Goal: Ask a question

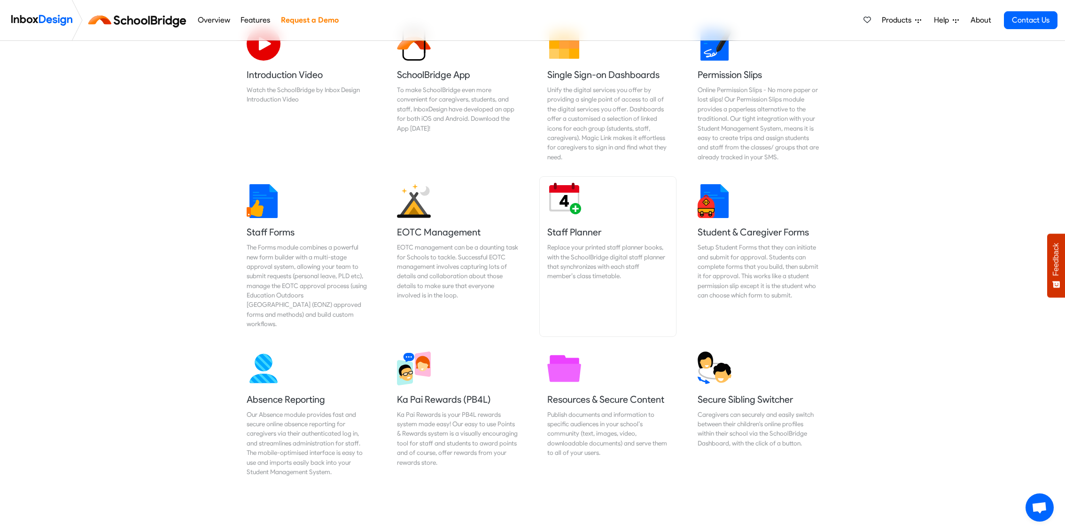
scroll to position [334, 0]
click at [448, 231] on h5 "EOTC Management" at bounding box center [457, 231] width 121 height 13
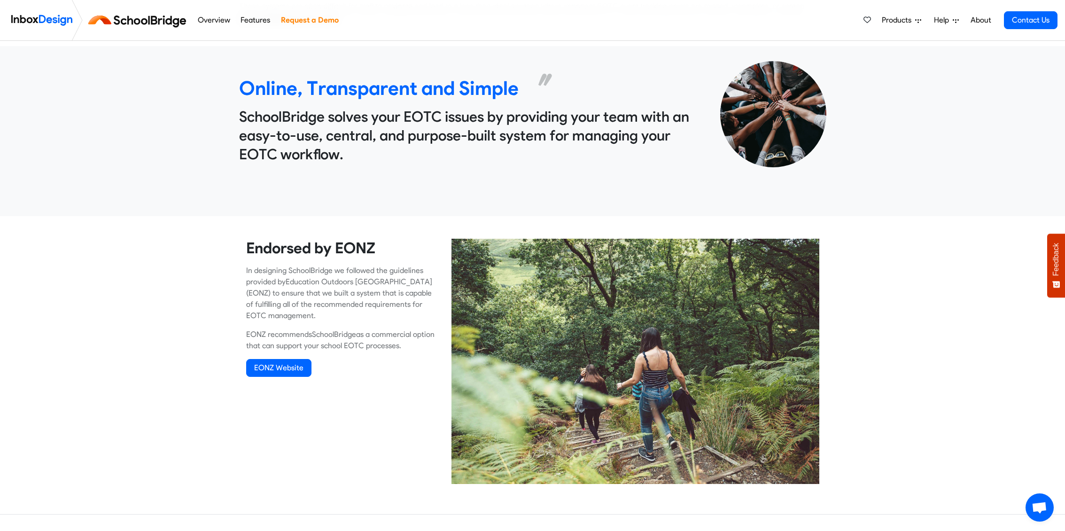
scroll to position [292, 0]
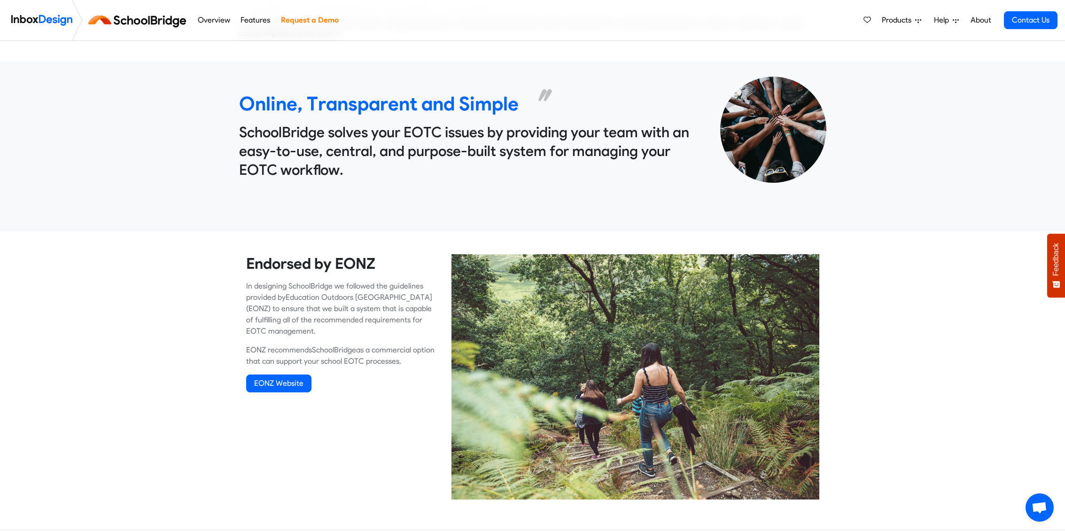
click at [978, 20] on link "About" at bounding box center [981, 20] width 26 height 19
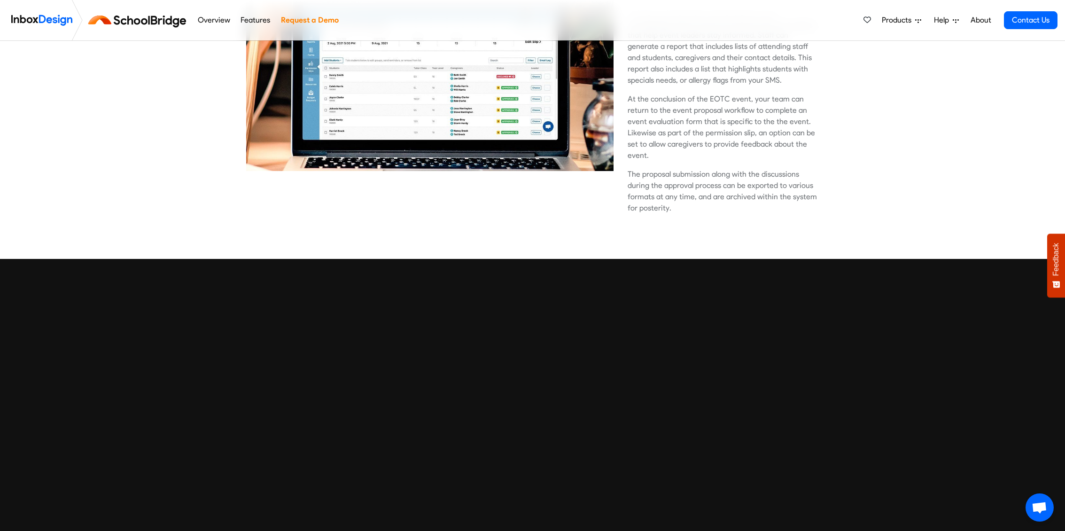
scroll to position [2308, 0]
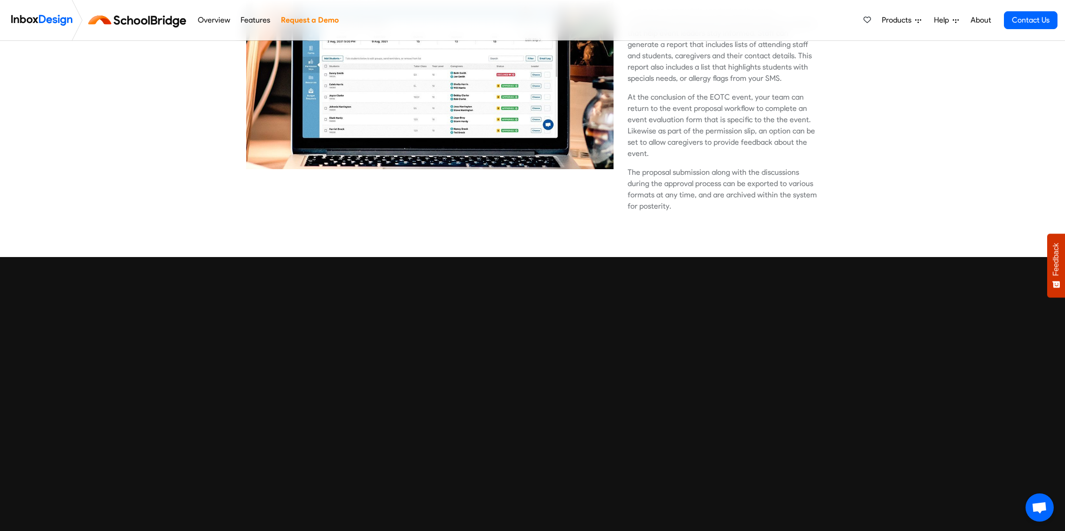
click at [1042, 505] on span "Open chat" at bounding box center [1040, 508] width 16 height 13
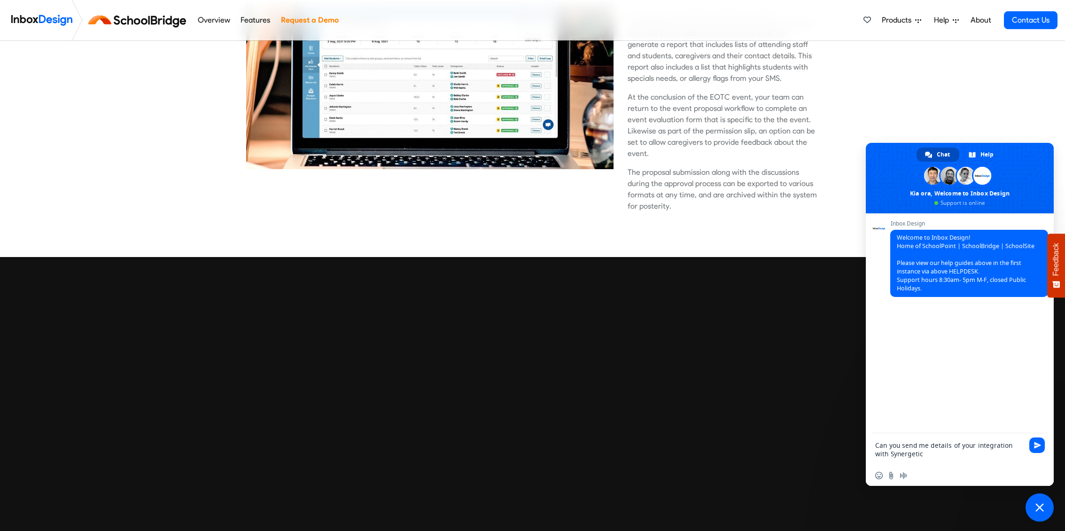
type textarea "Can you send me details of your integration with Synergetic"
click at [1039, 446] on span "Send" at bounding box center [1037, 445] width 7 height 7
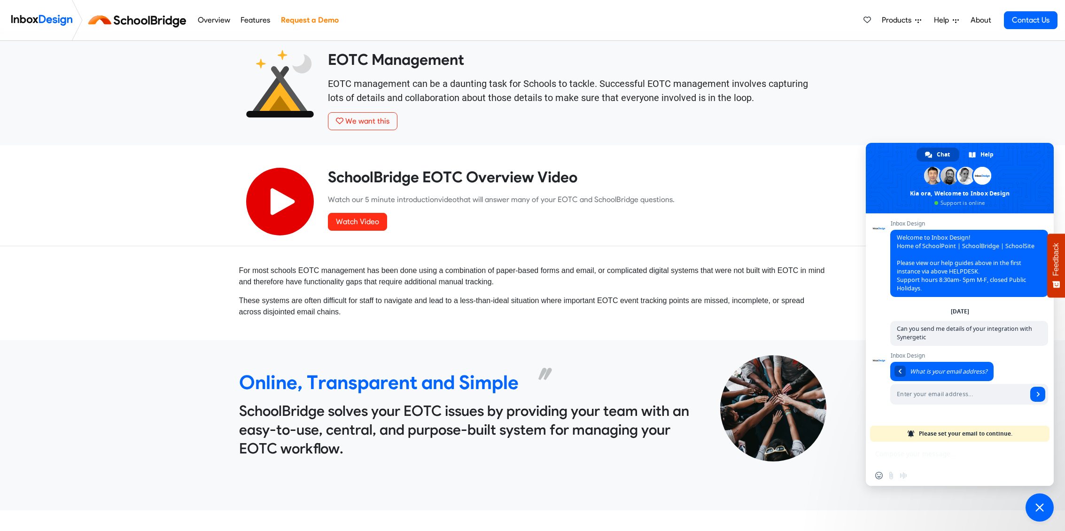
scroll to position [0, 0]
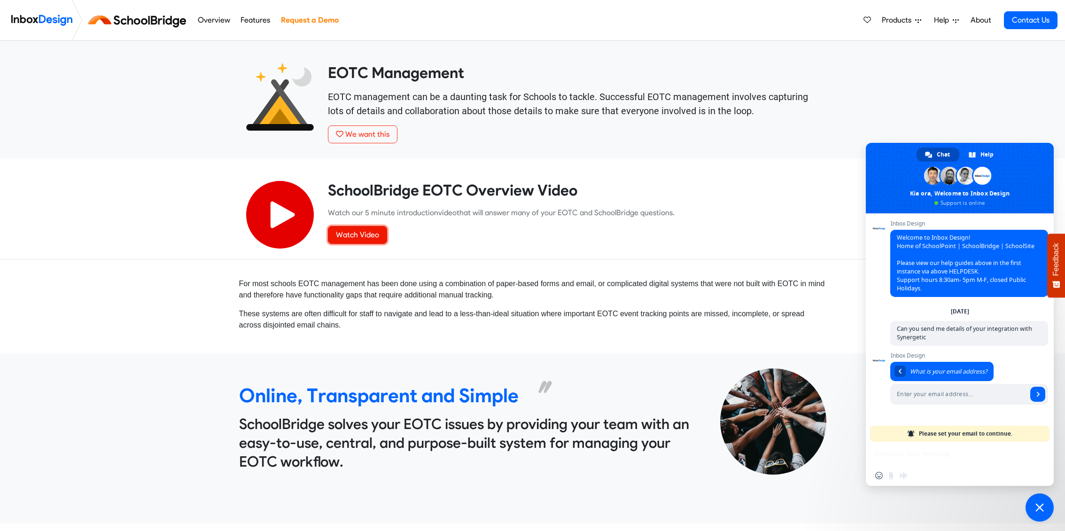
click at [370, 237] on link "Watch Video" at bounding box center [357, 235] width 59 height 18
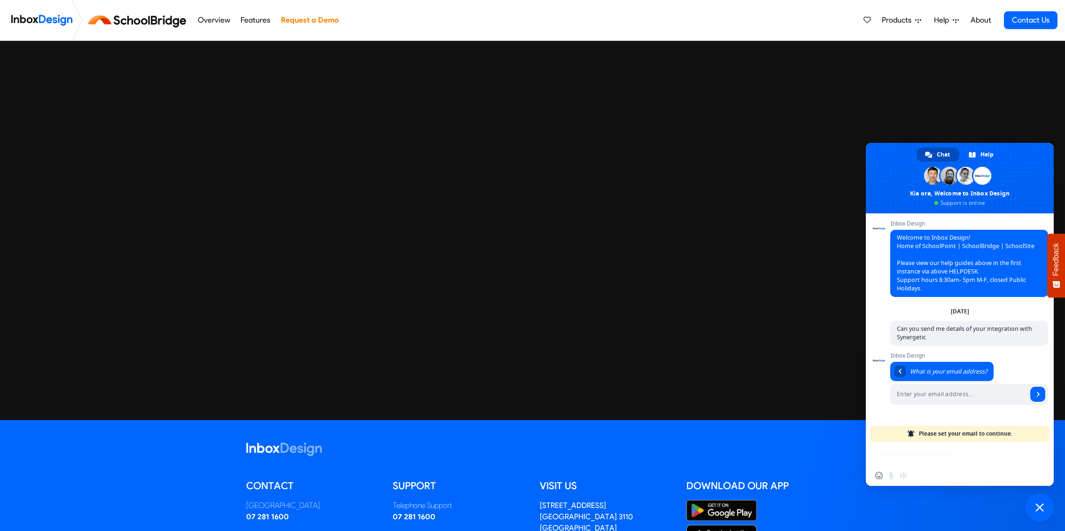
scroll to position [2516, 0]
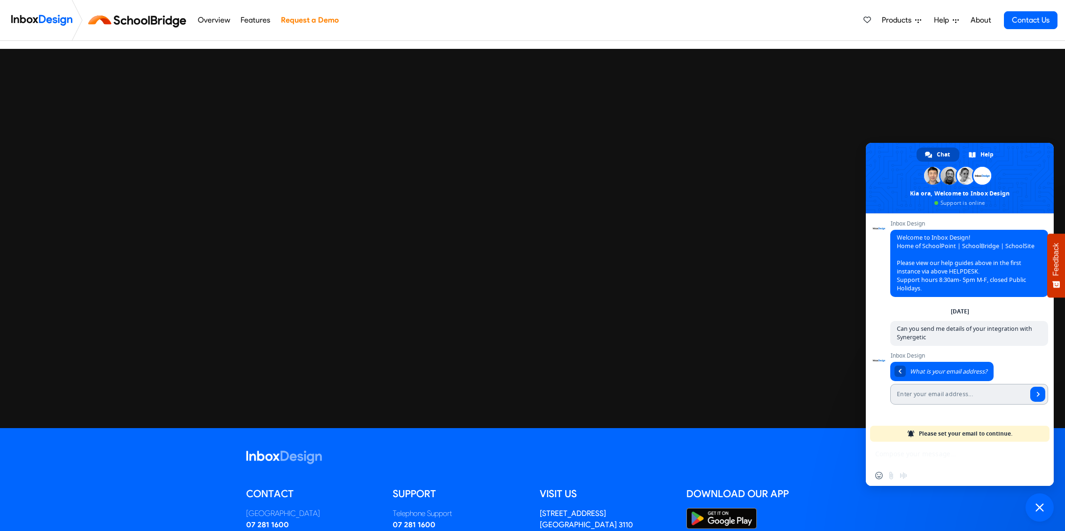
click at [922, 393] on input "Enter your email address..." at bounding box center [959, 394] width 137 height 21
type input "andy.parker@stcuthberts.school.nz"
click at [1038, 393] on span "Send" at bounding box center [1038, 394] width 5 height 5
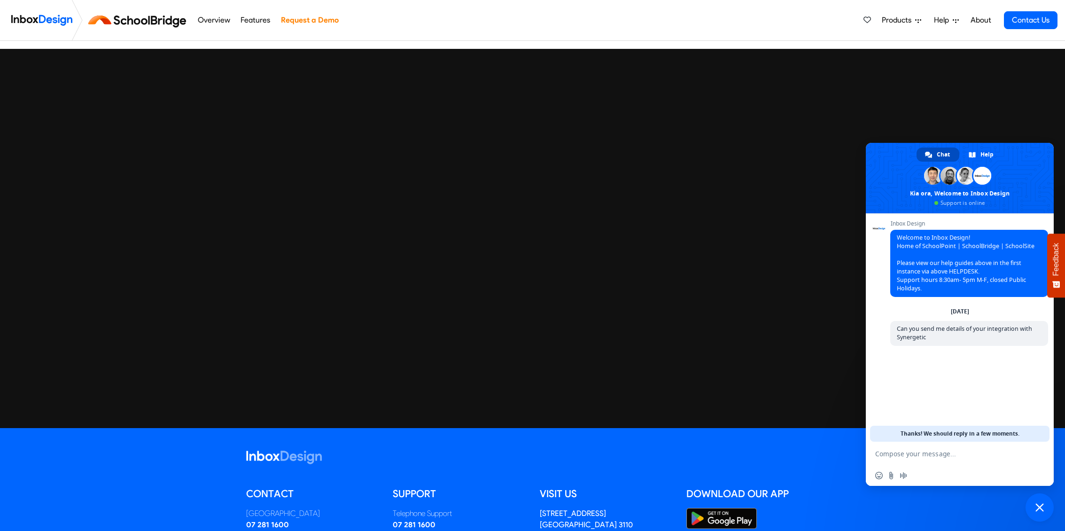
scroll to position [2516, 0]
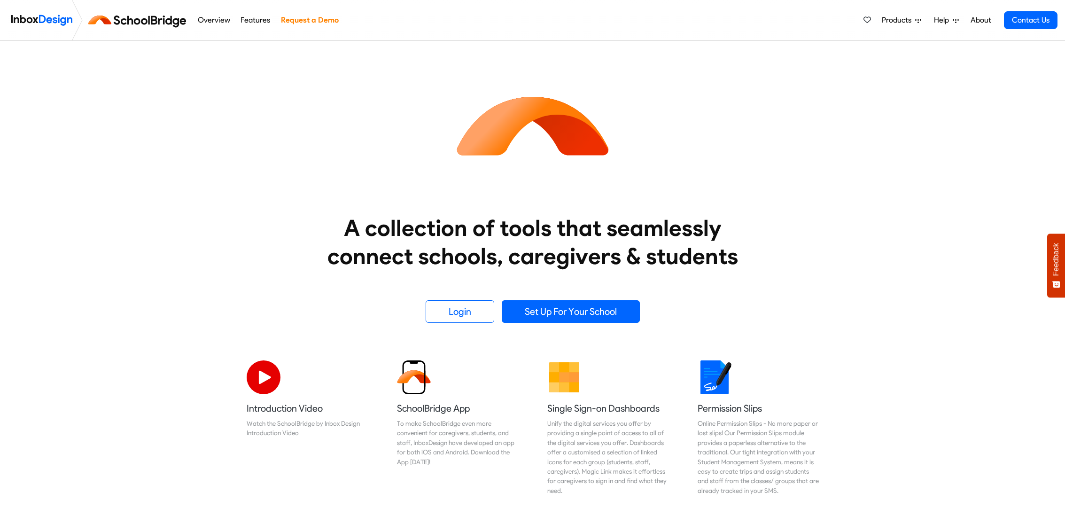
click at [886, 21] on span "Products" at bounding box center [898, 20] width 33 height 11
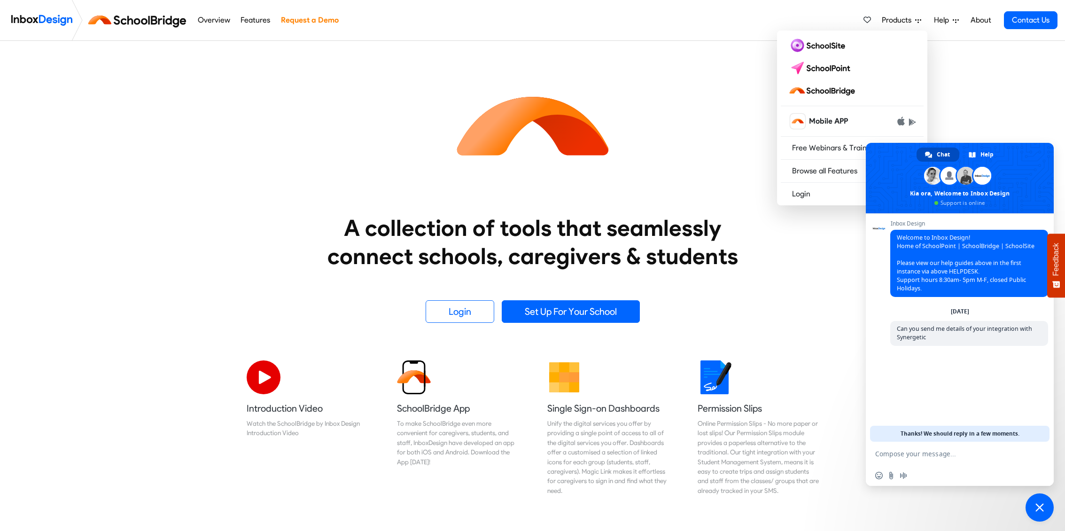
click at [932, 453] on textarea "Compose your message..." at bounding box center [951, 453] width 150 height 23
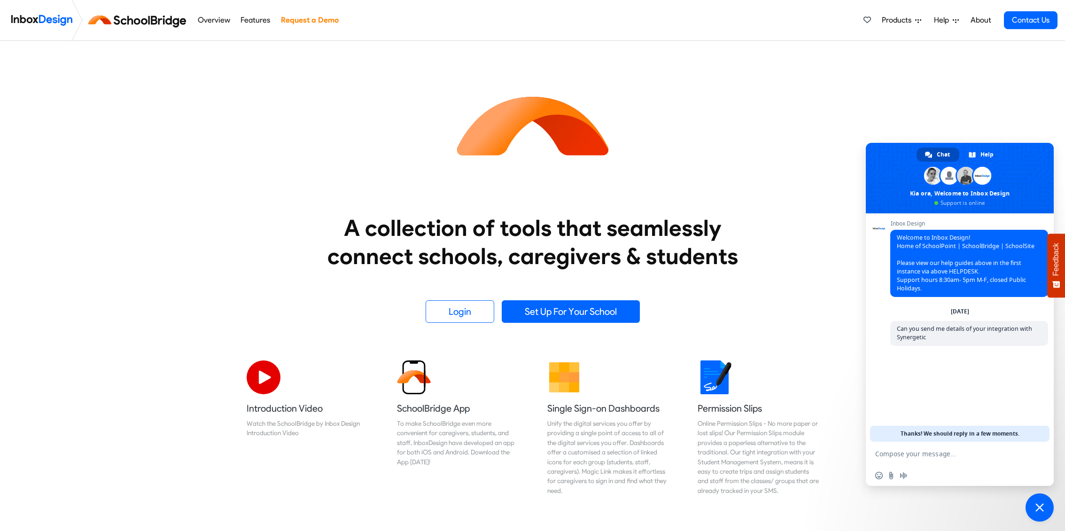
click at [899, 21] on span "Products" at bounding box center [898, 20] width 33 height 11
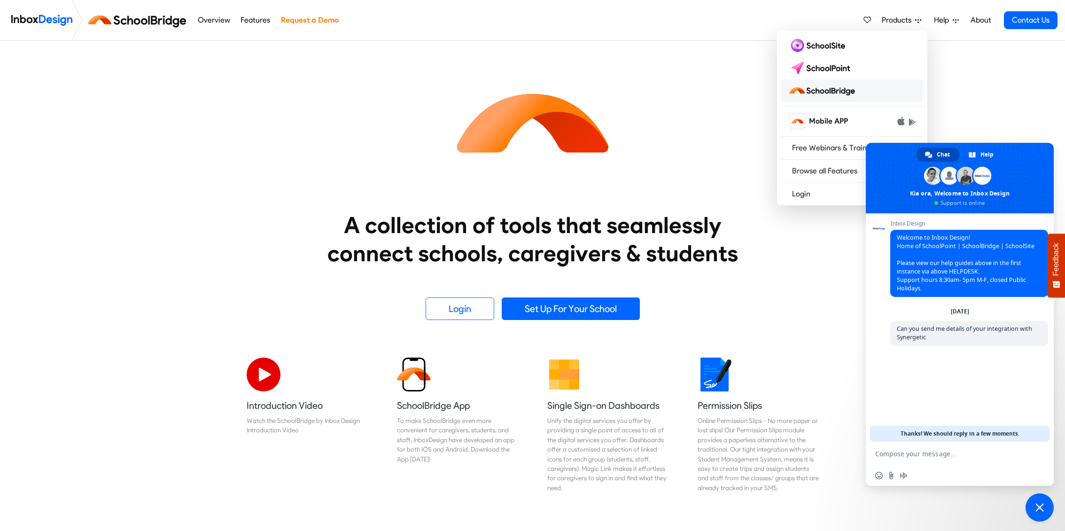
click at [820, 89] on img at bounding box center [824, 90] width 70 height 15
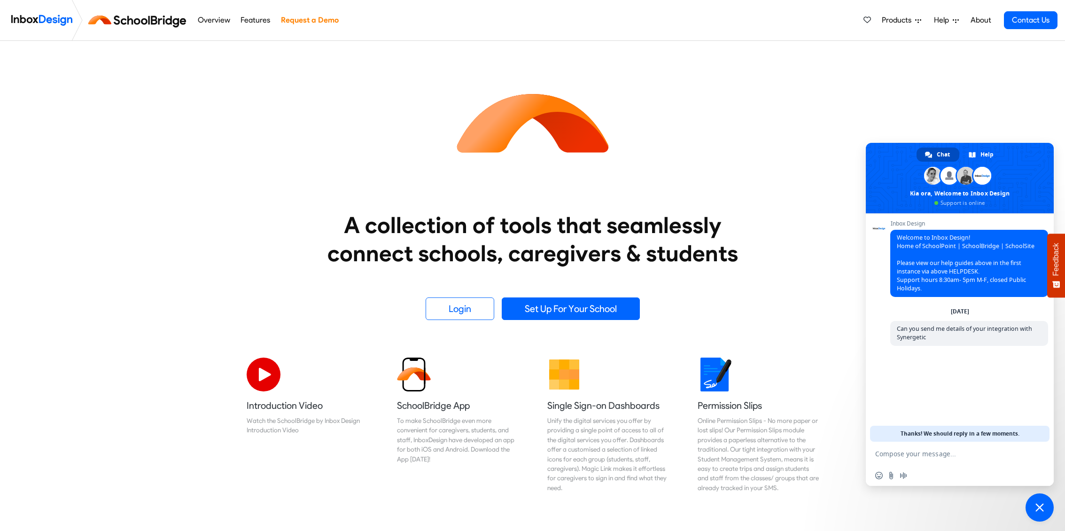
scroll to position [2, 0]
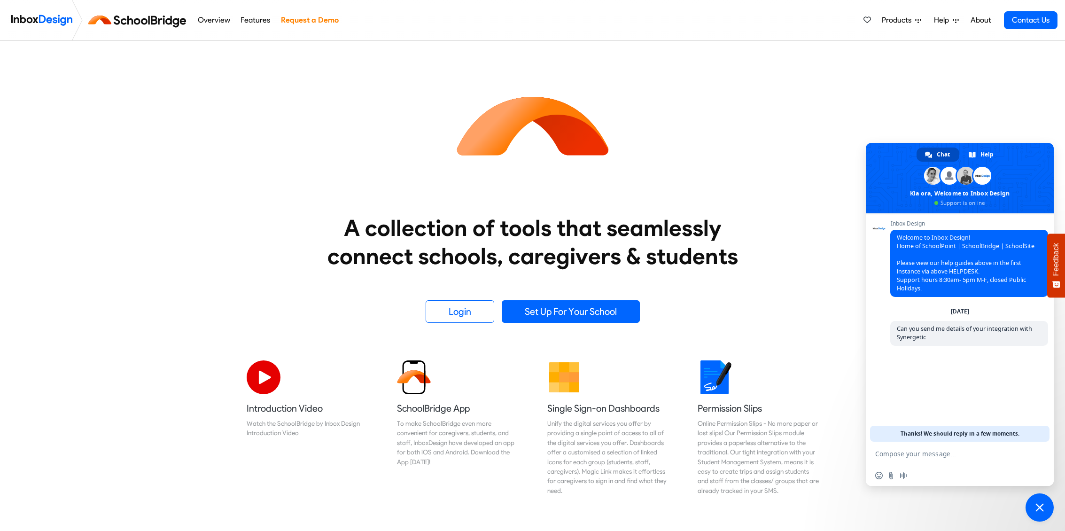
click at [208, 18] on link "Overview" at bounding box center [214, 20] width 38 height 19
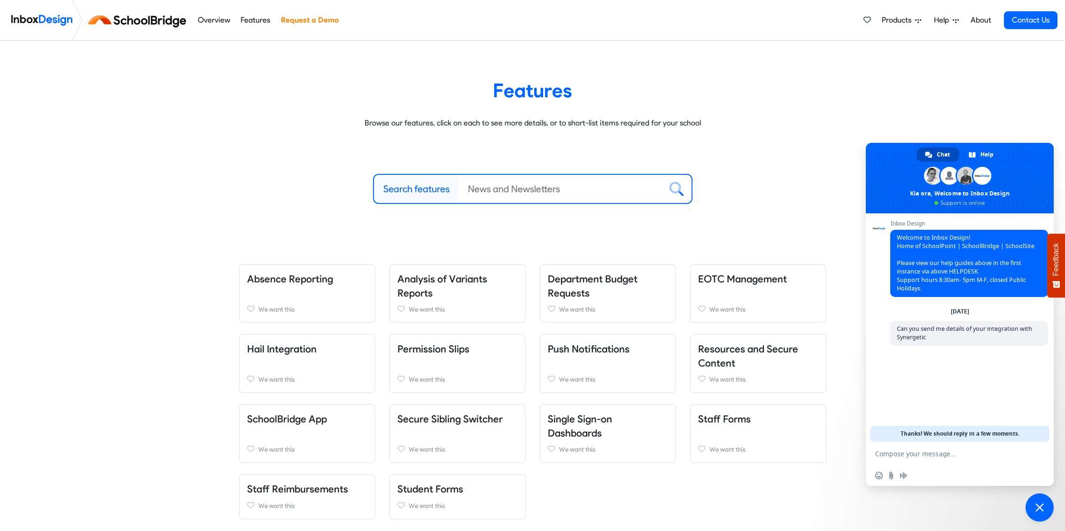
click at [900, 19] on span "Products" at bounding box center [898, 20] width 33 height 11
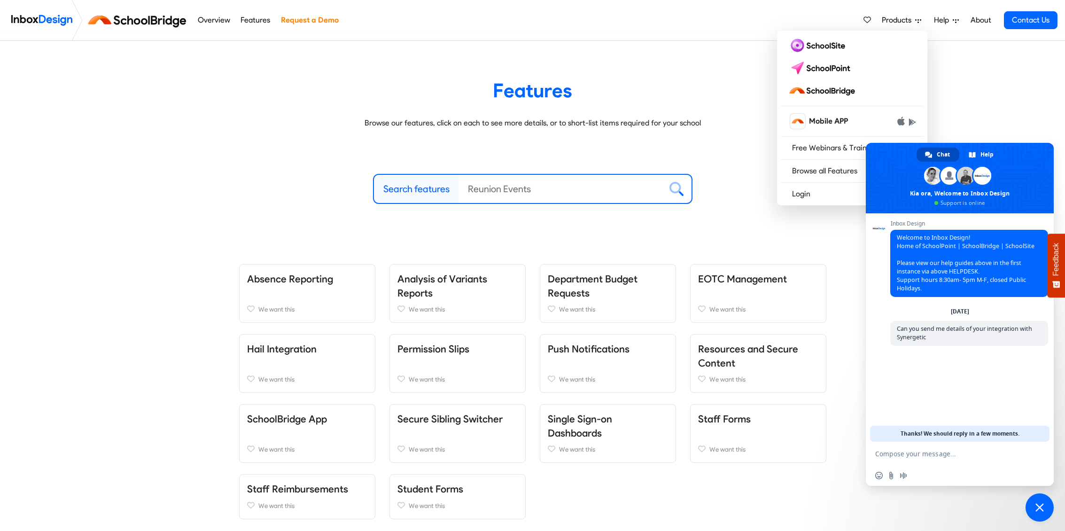
click at [915, 20] on span "Help" at bounding box center [898, 20] width 33 height 11
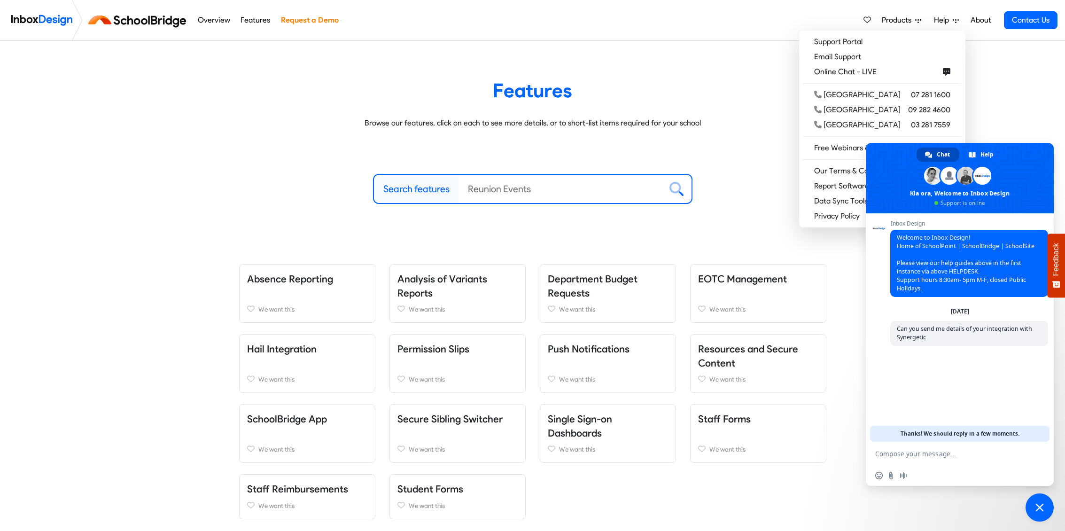
scroll to position [0, 0]
click at [1039, 503] on span "Close chat" at bounding box center [1040, 507] width 8 height 8
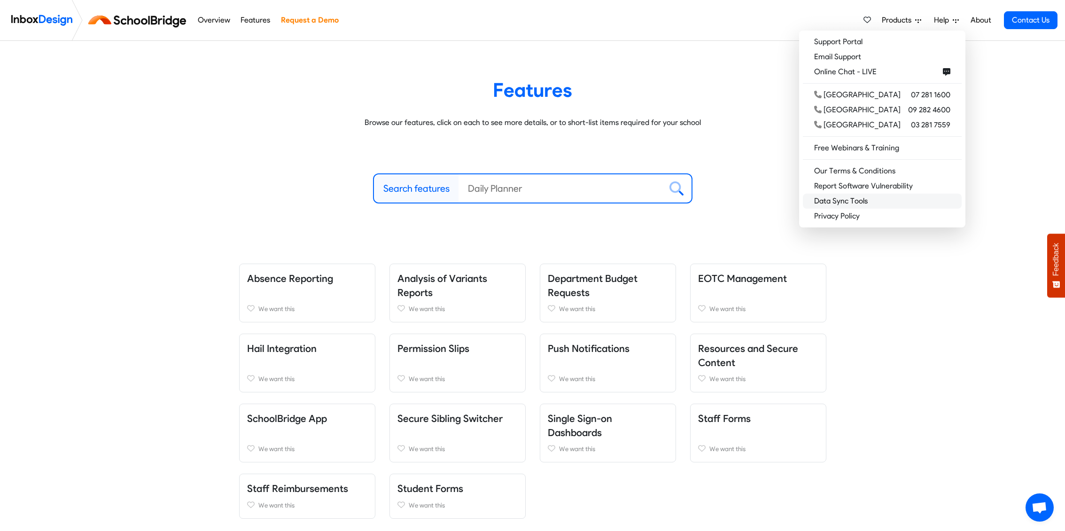
click at [889, 199] on link "Data Sync Tools" at bounding box center [882, 201] width 159 height 15
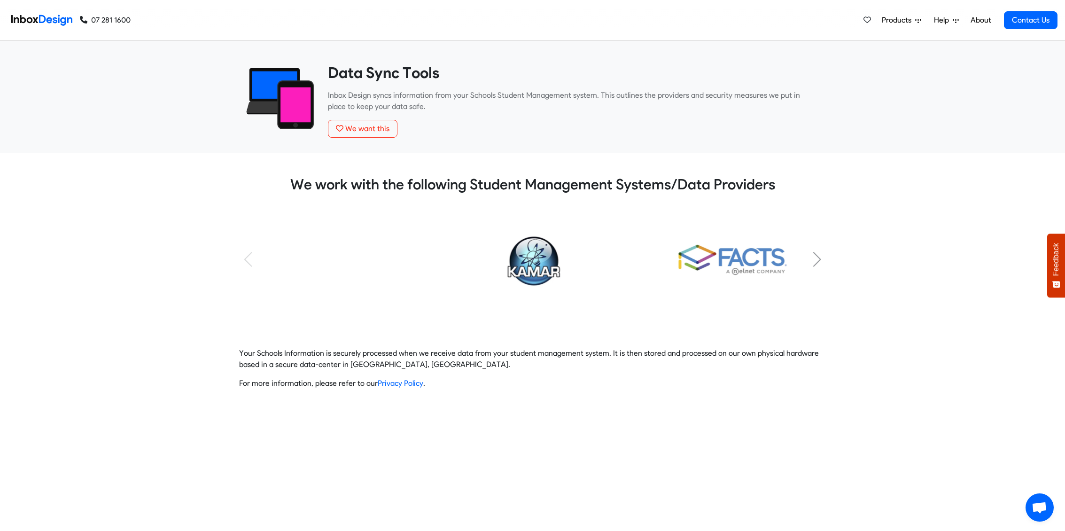
click at [818, 259] on div "Next slide" at bounding box center [817, 259] width 9 height 15
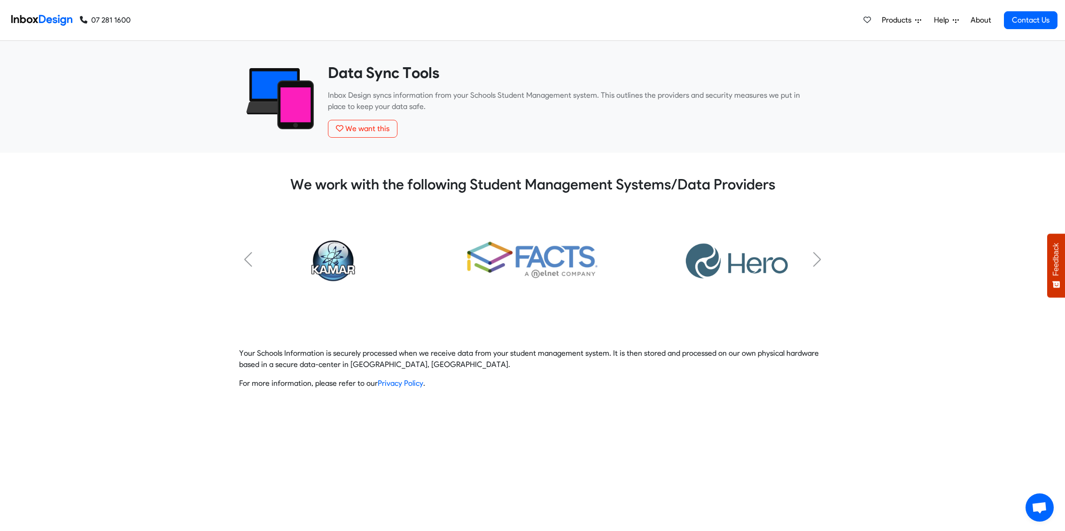
click at [818, 259] on div "Next slide" at bounding box center [817, 259] width 9 height 15
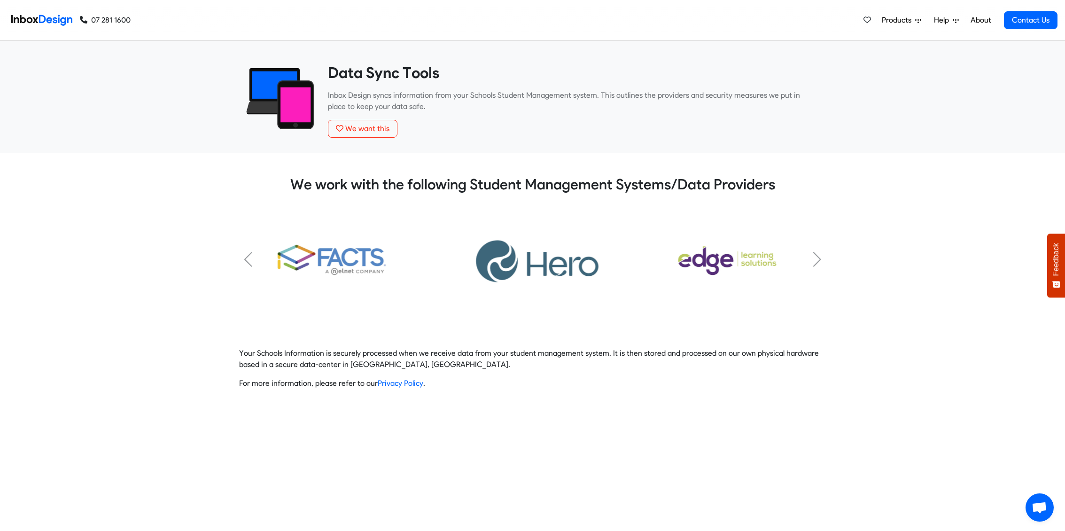
click at [818, 259] on div "Next slide" at bounding box center [817, 259] width 9 height 15
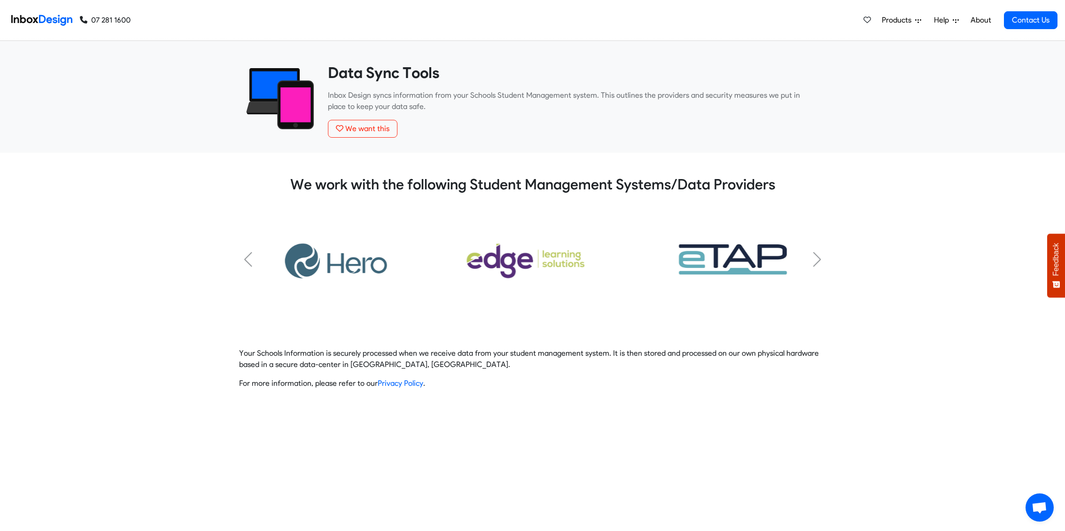
click at [818, 259] on div "Next slide" at bounding box center [817, 259] width 9 height 15
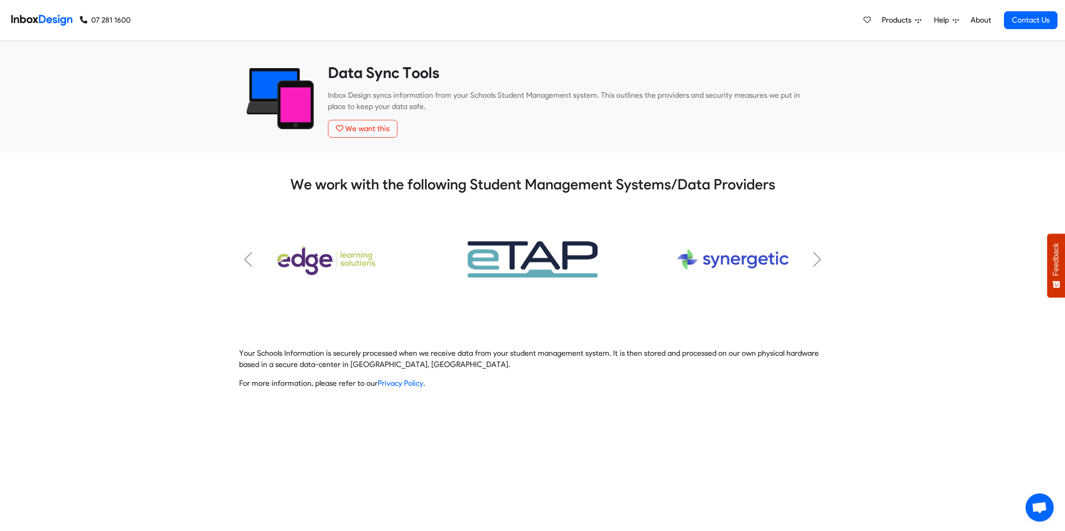
click at [818, 259] on div "Next slide" at bounding box center [817, 259] width 9 height 15
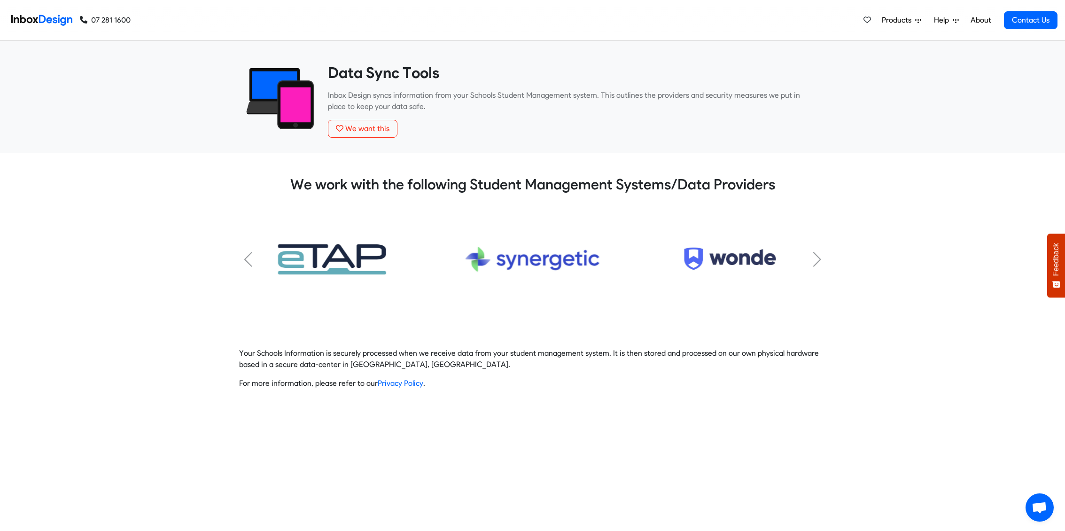
click at [531, 265] on img "6 / 7" at bounding box center [533, 259] width 152 height 76
click at [821, 259] on div "Next slide" at bounding box center [817, 259] width 9 height 15
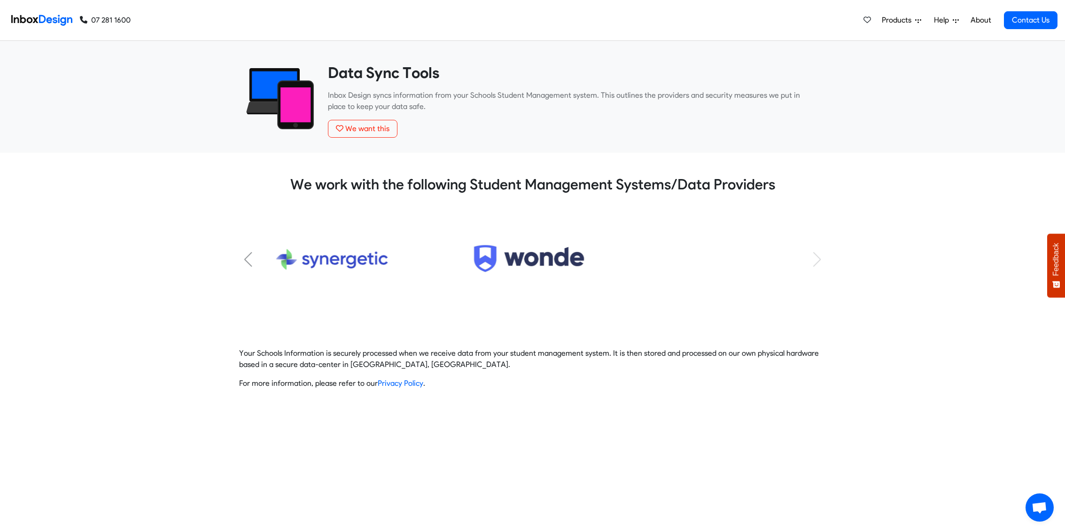
click at [819, 260] on div "Subtitle Subtitle Subtitle Subtitle Subtitle Subtitle Subtitle" at bounding box center [532, 259] width 587 height 109
